Goal: Task Accomplishment & Management: Manage account settings

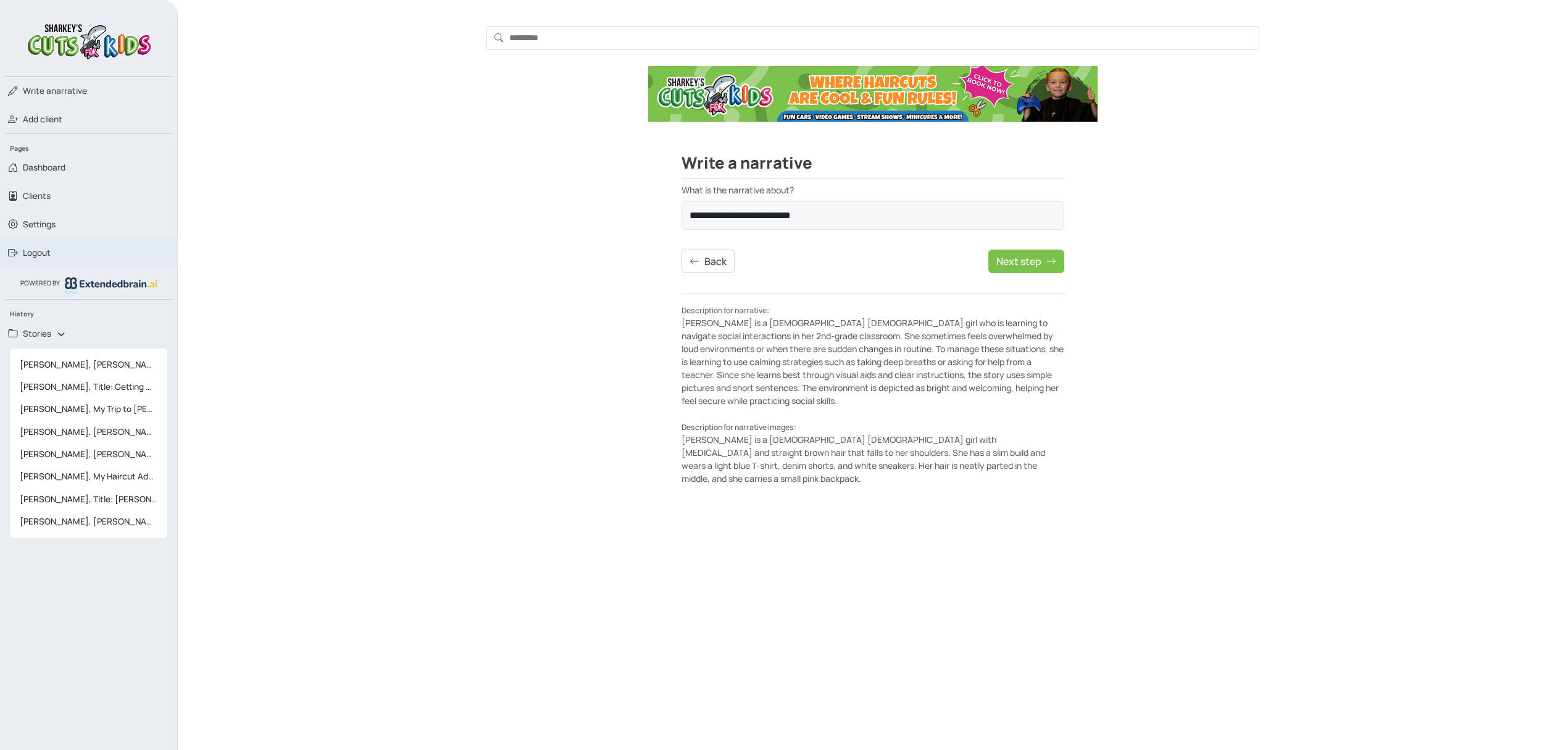
click at [45, 255] on span "Logout" at bounding box center [37, 253] width 27 height 12
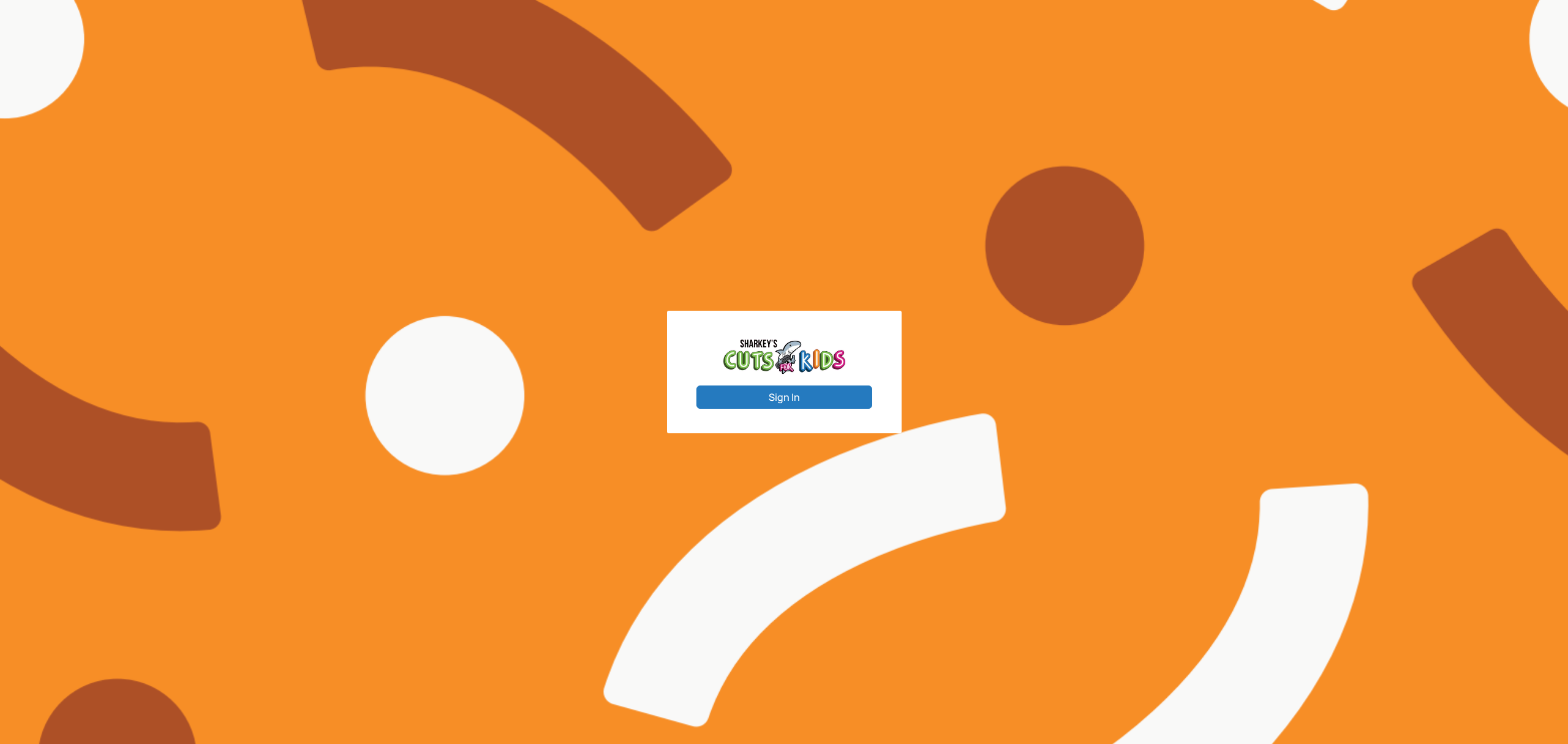
click at [784, 403] on button "Sign In" at bounding box center [784, 397] width 175 height 23
